Goal: Task Accomplishment & Management: Manage account settings

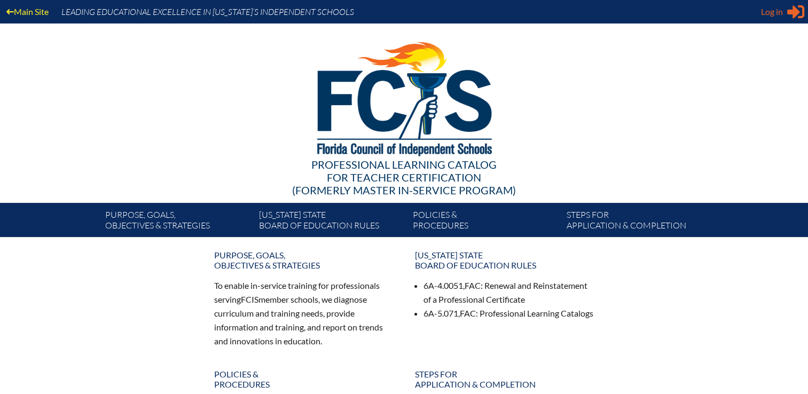
type input "[EMAIL_ADDRESS][DOMAIN_NAME]"
click at [774, 11] on span "Log in" at bounding box center [772, 11] width 22 height 13
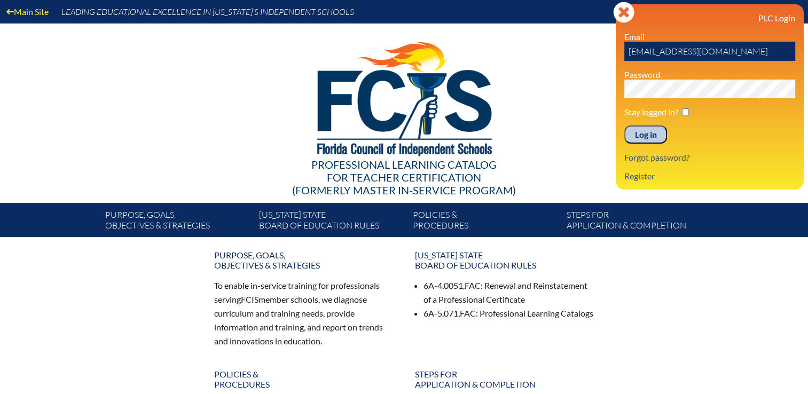
drag, startPoint x: 635, startPoint y: 142, endPoint x: 660, endPoint y: 124, distance: 31.0
click at [636, 140] on input "Log in" at bounding box center [645, 134] width 43 height 18
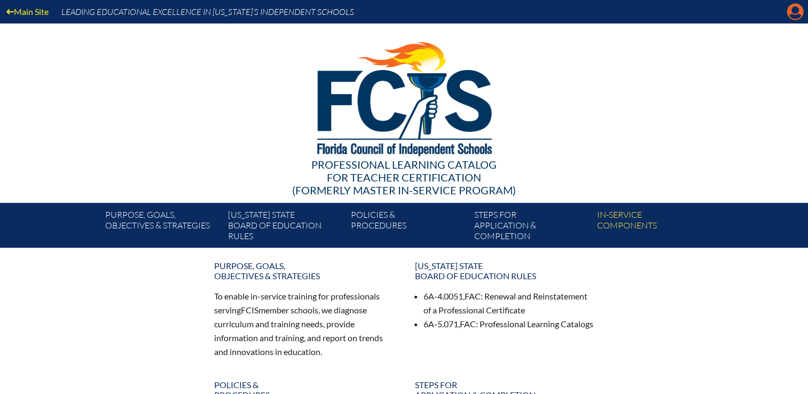
click at [794, 12] on icon "Manage Account" at bounding box center [794, 11] width 17 height 17
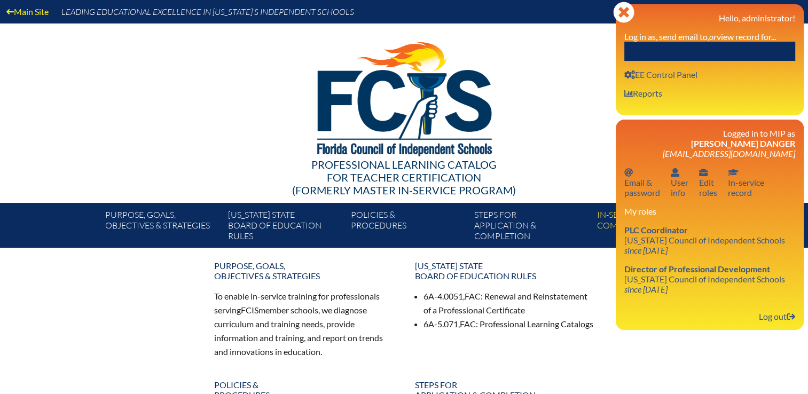
click at [746, 54] on input "text" at bounding box center [709, 51] width 171 height 19
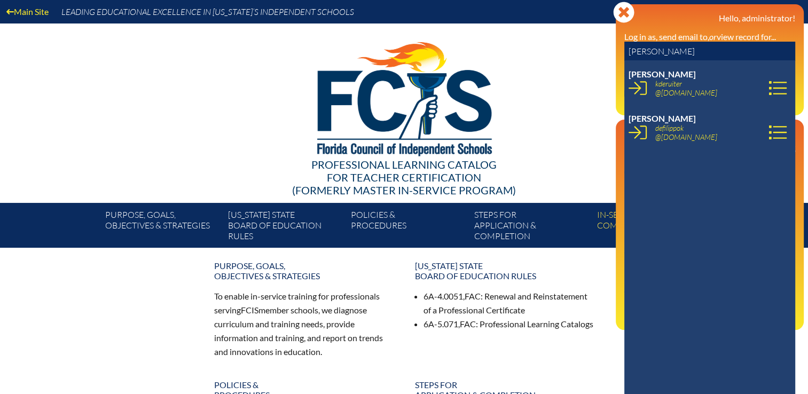
type input "[PERSON_NAME]"
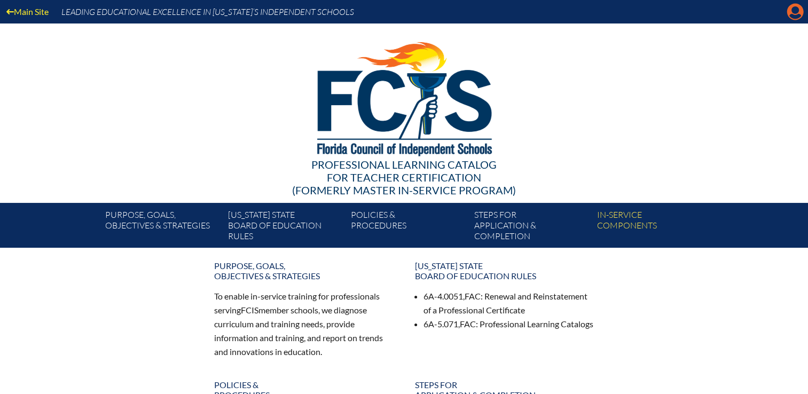
click at [797, 13] on icon at bounding box center [795, 12] width 17 height 17
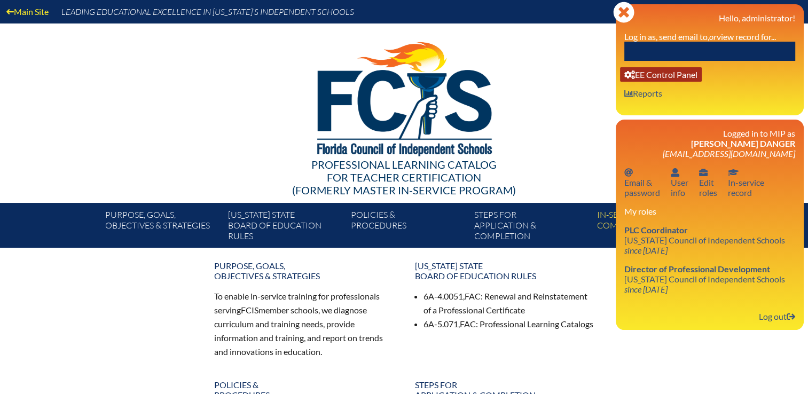
click at [668, 74] on link "User info EE Control Panel" at bounding box center [661, 74] width 82 height 14
click at [636, 76] on link "User info EE Control Panel" at bounding box center [661, 74] width 82 height 14
